Goal: Register for event/course

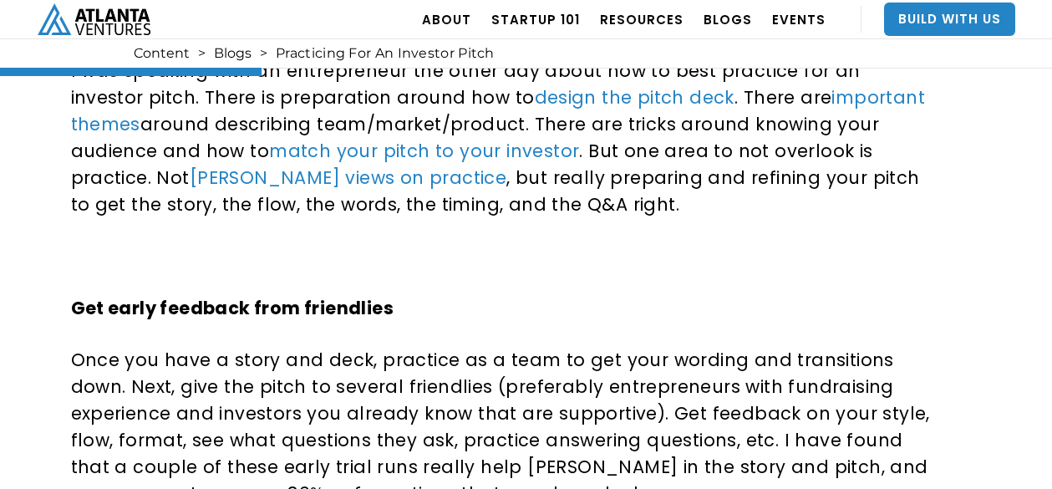
scroll to position [809, 0]
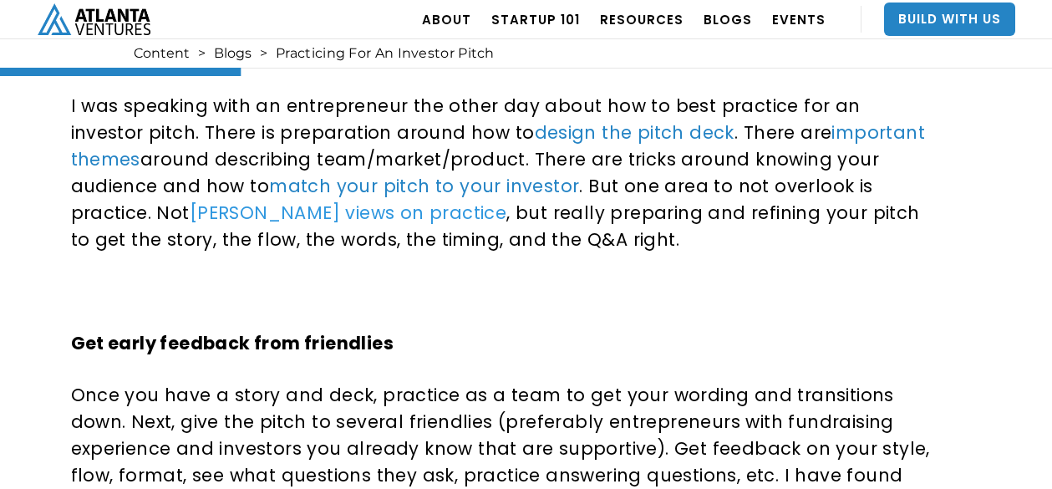
click at [240, 212] on link "Allen Iverson’s views on practice" at bounding box center [348, 212] width 317 height 24
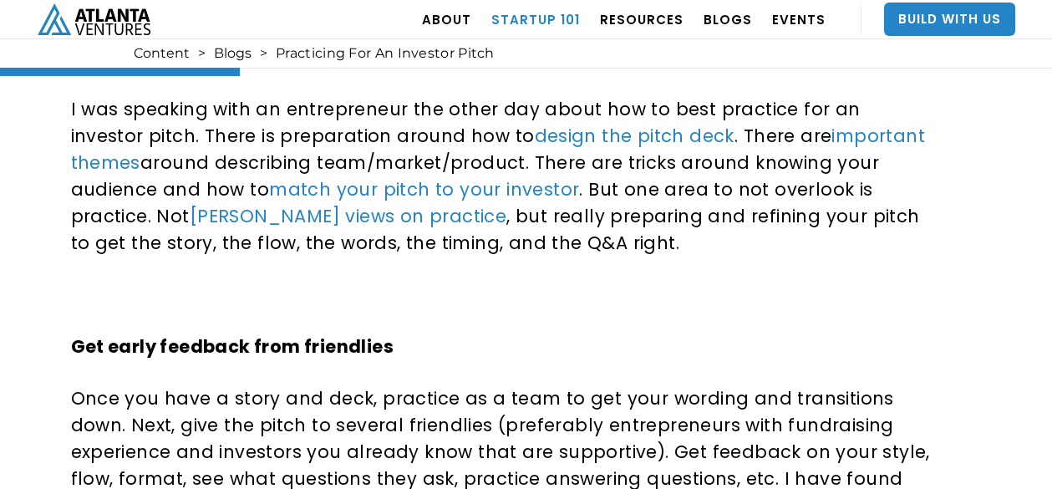
click at [558, 18] on link "Startup 101" at bounding box center [535, 19] width 89 height 47
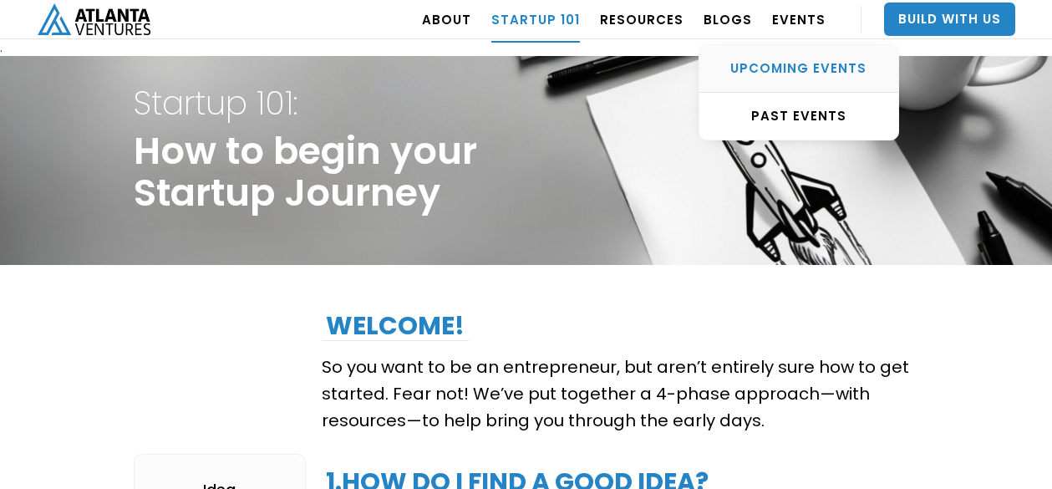
click at [784, 71] on div "UPCOMING EVENTS" at bounding box center [798, 68] width 199 height 17
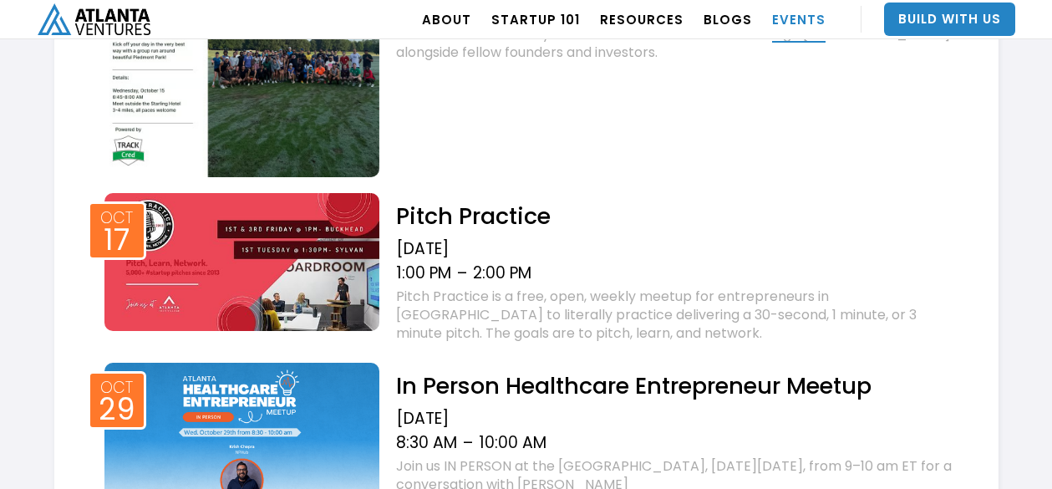
scroll to position [1266, 0]
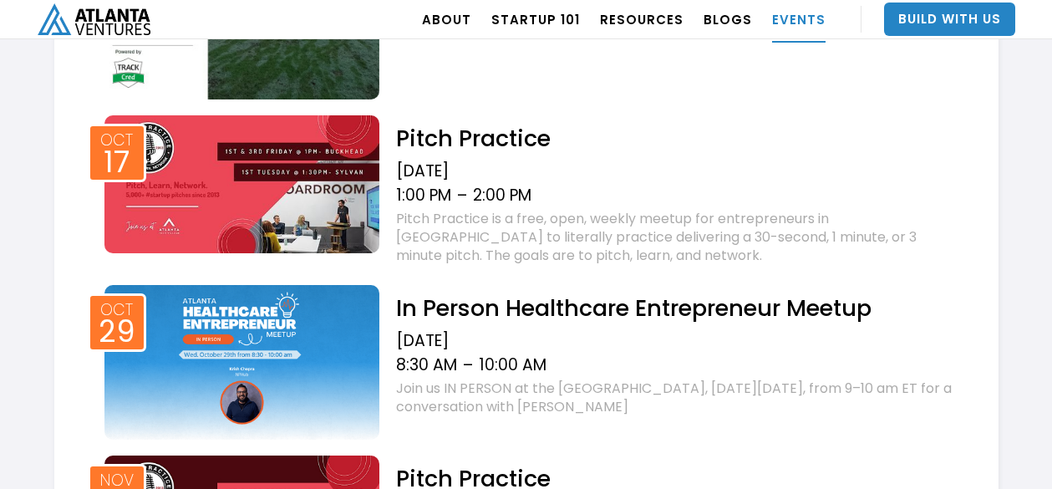
click at [324, 180] on img at bounding box center [242, 184] width 276 height 138
